Goal: Task Accomplishment & Management: Complete application form

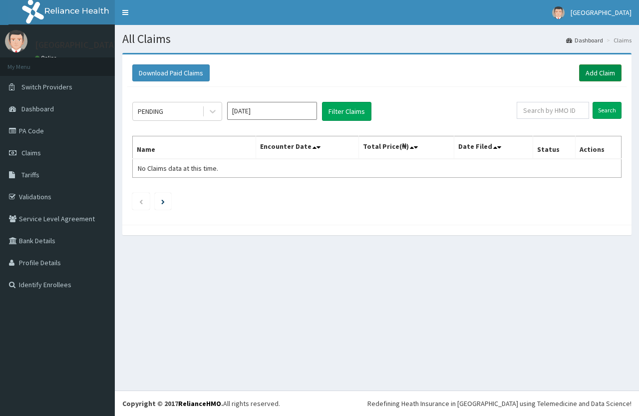
click at [592, 75] on link "Add Claim" at bounding box center [600, 72] width 42 height 17
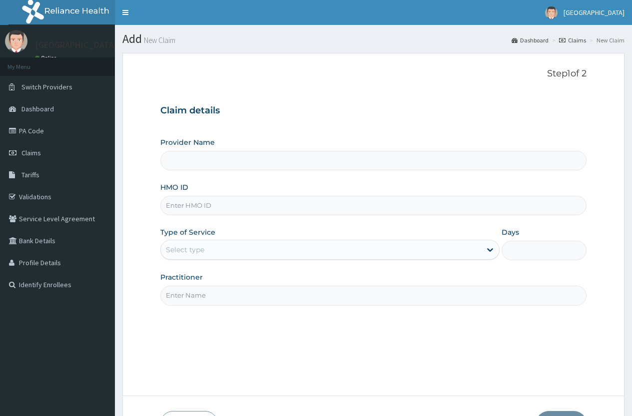
type input "Savaro Specialist Hospital"
click at [233, 200] on input "HMO ID" at bounding box center [373, 205] width 426 height 19
type input "SLB/10402/B"
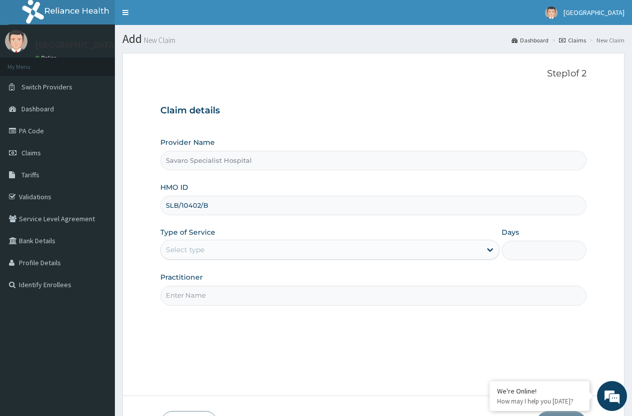
click at [228, 253] on div "Select type" at bounding box center [321, 250] width 320 height 16
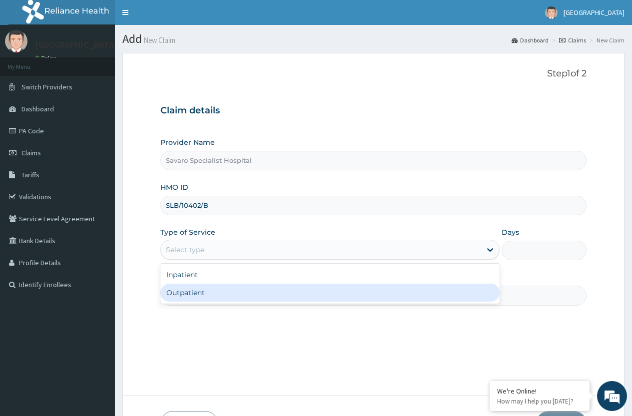
click at [198, 289] on div "Outpatient" at bounding box center [329, 293] width 339 height 18
type input "1"
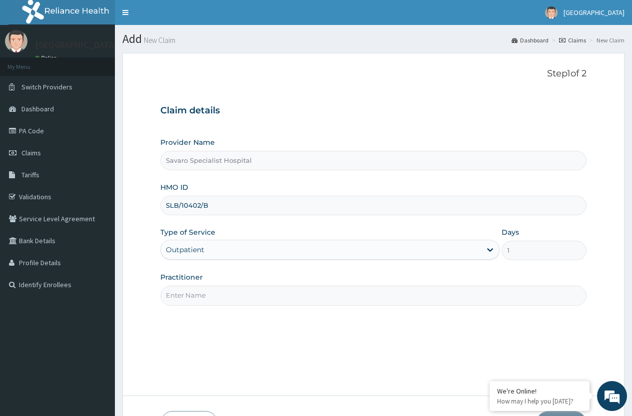
click at [212, 294] on input "Practitioner" at bounding box center [373, 295] width 426 height 19
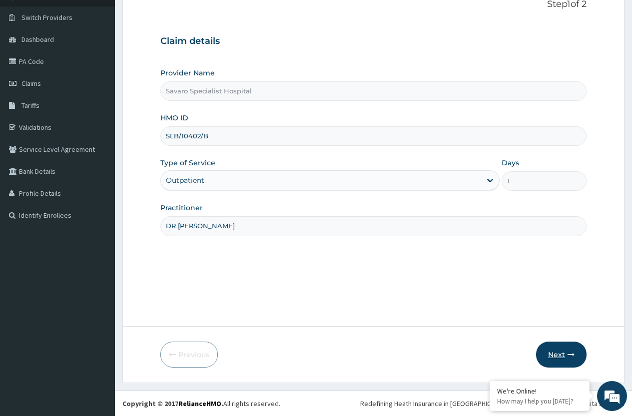
type input "DR [PERSON_NAME]"
click at [565, 354] on button "Next" at bounding box center [561, 355] width 50 height 26
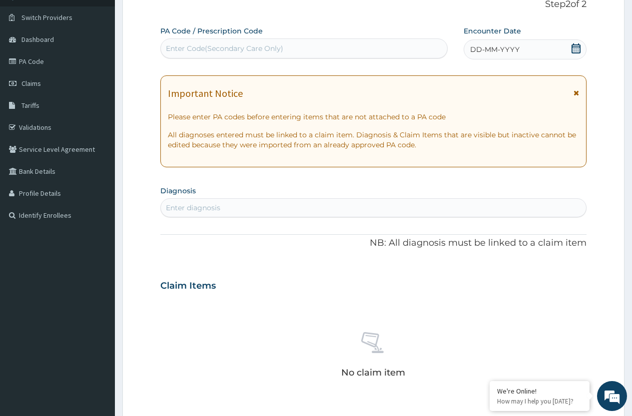
click at [300, 47] on div "Enter Code(Secondary Care Only)" at bounding box center [304, 48] width 286 height 16
drag, startPoint x: 300, startPoint y: 47, endPoint x: 266, endPoint y: 47, distance: 34.0
click at [266, 51] on div "Enter Code(Secondary Care Only)" at bounding box center [224, 48] width 117 height 10
click at [267, 48] on div "Enter Code(Secondary Care Only)" at bounding box center [224, 48] width 117 height 10
drag, startPoint x: 198, startPoint y: 48, endPoint x: 451, endPoint y: 52, distance: 253.2
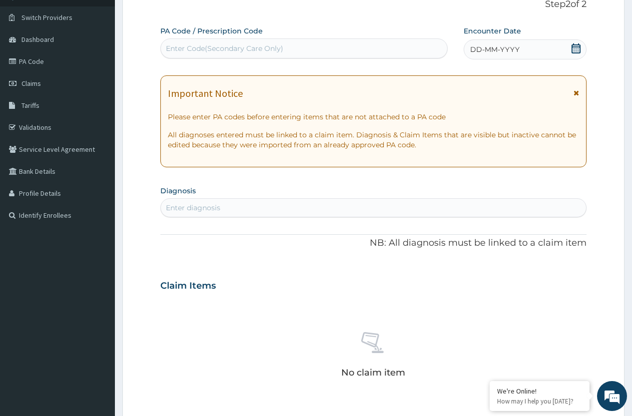
click at [434, 53] on div "Enter Code(Secondary Care Only)" at bounding box center [304, 48] width 286 height 16
click at [577, 48] on icon at bounding box center [576, 48] width 10 height 10
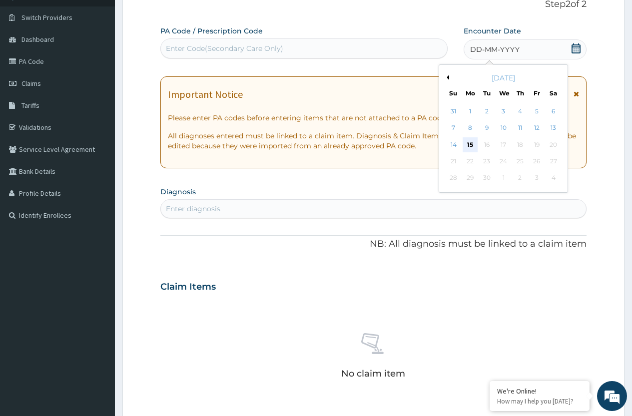
click at [469, 147] on div "15" at bounding box center [469, 144] width 15 height 15
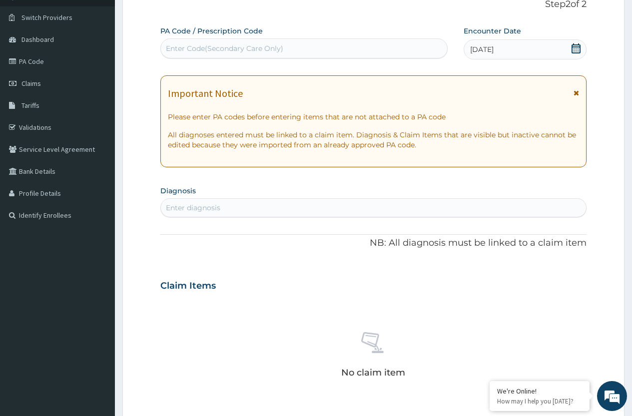
click at [189, 49] on div "Enter Code(Secondary Care Only)" at bounding box center [224, 48] width 117 height 10
paste input "PA/49DF0A"
type input "PA/49DF0A"
click at [281, 46] on div "Enter Code(Secondary Care Only)" at bounding box center [304, 48] width 286 height 16
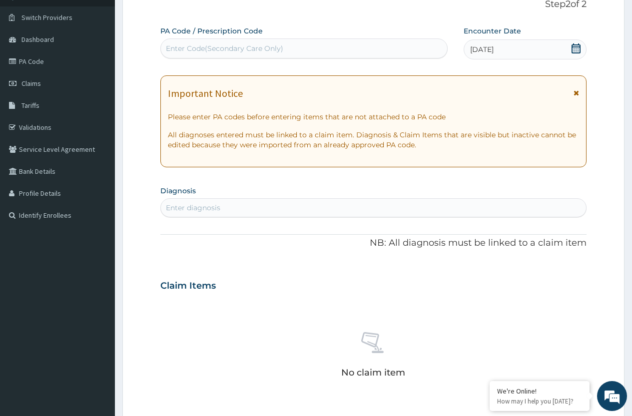
paste input "PA/49DF0A"
type input "PA/49DF0A"
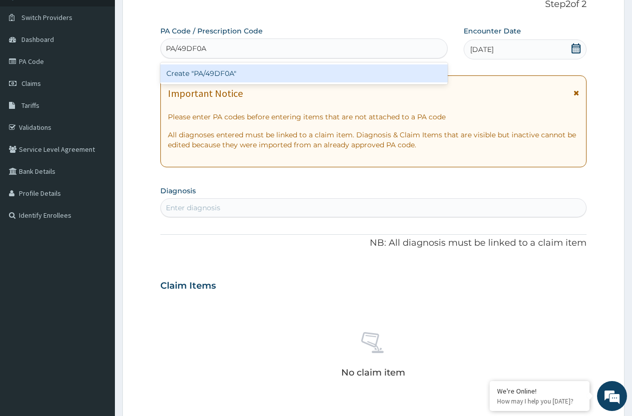
click at [216, 72] on div "Create "PA/49DF0A"" at bounding box center [303, 73] width 287 height 18
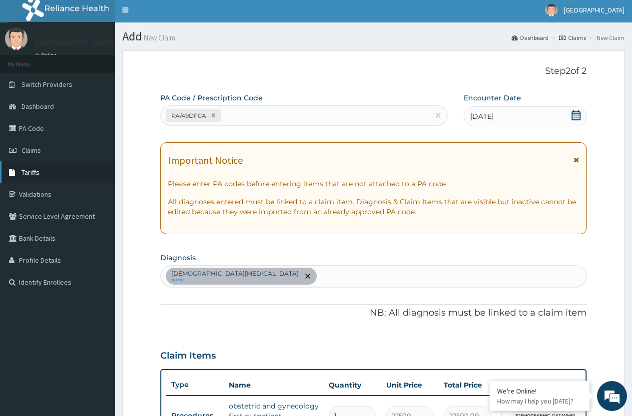
scroll to position [0, 0]
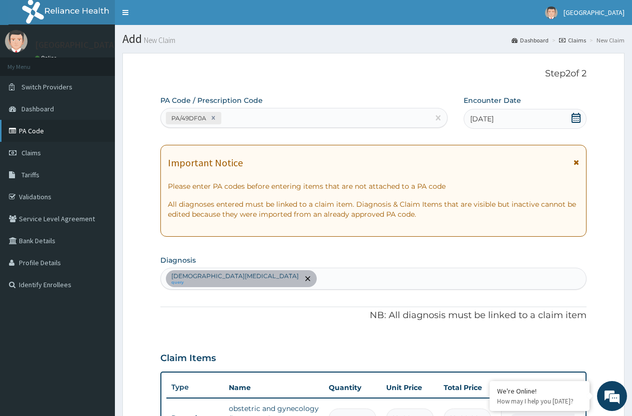
click at [29, 133] on link "PA Code" at bounding box center [57, 131] width 115 height 22
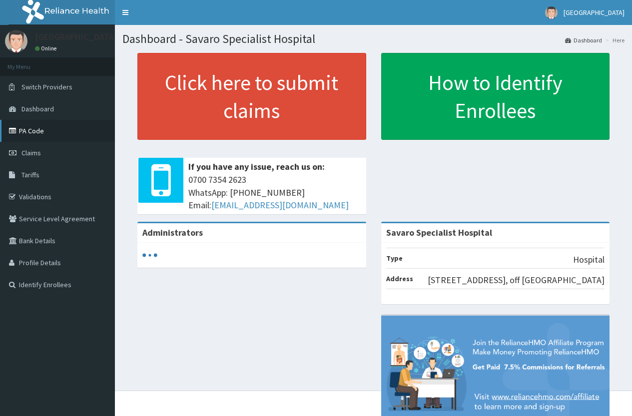
drag, startPoint x: 21, startPoint y: 130, endPoint x: 27, endPoint y: 127, distance: 6.0
click at [22, 130] on link "PA Code" at bounding box center [57, 131] width 115 height 22
